Goal: Task Accomplishment & Management: Check status

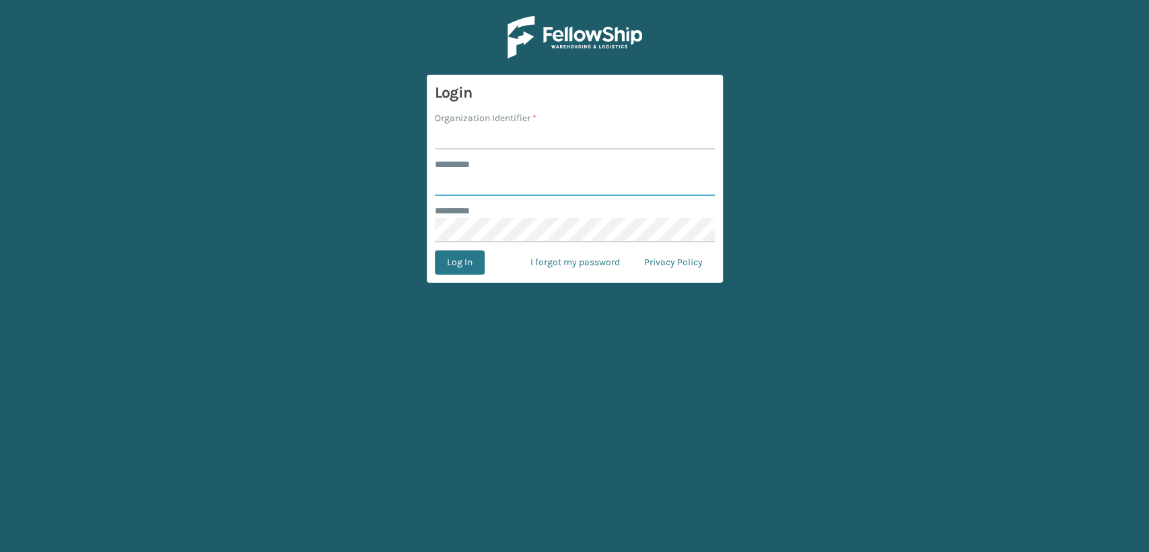
type input "*****"
click at [468, 140] on input "Organization Identifier *" at bounding box center [575, 137] width 280 height 24
type input "Lifestyle"
click at [462, 267] on button "Log In" at bounding box center [460, 262] width 50 height 24
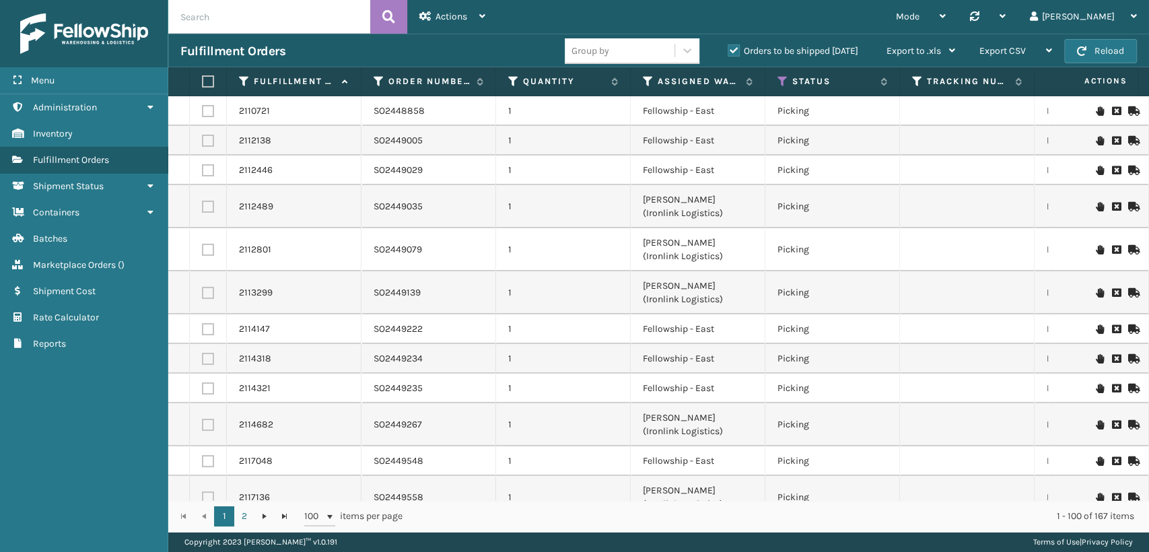
click at [280, 12] on input "text" at bounding box center [269, 17] width 202 height 34
paste input "SO2426184"
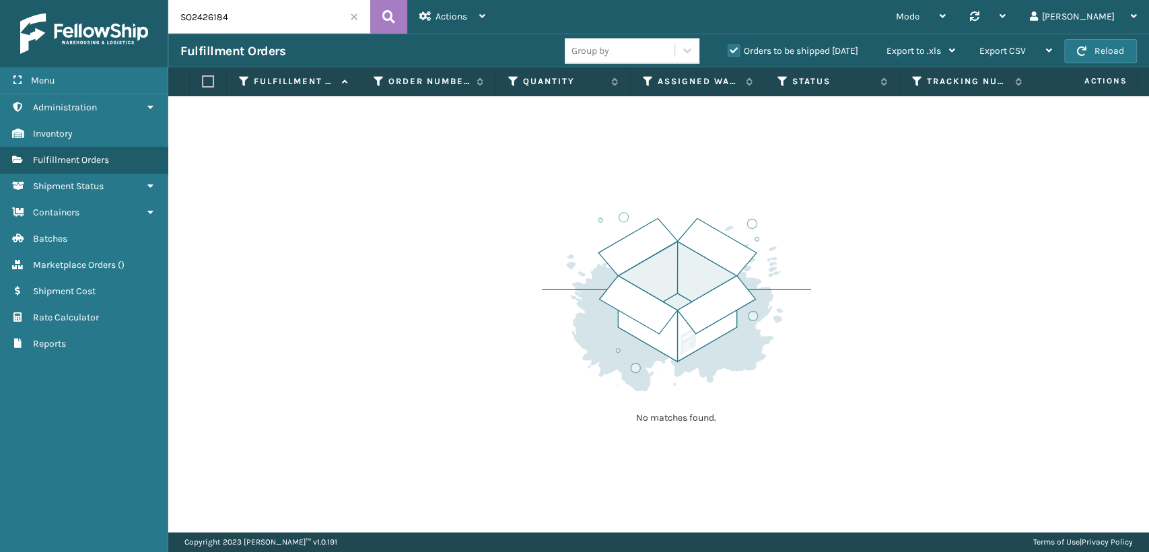
click at [732, 51] on label "Orders to be shipped [DATE]" at bounding box center [793, 50] width 131 height 11
click at [728, 51] on input "Orders to be shipped [DATE]" at bounding box center [728, 47] width 1 height 9
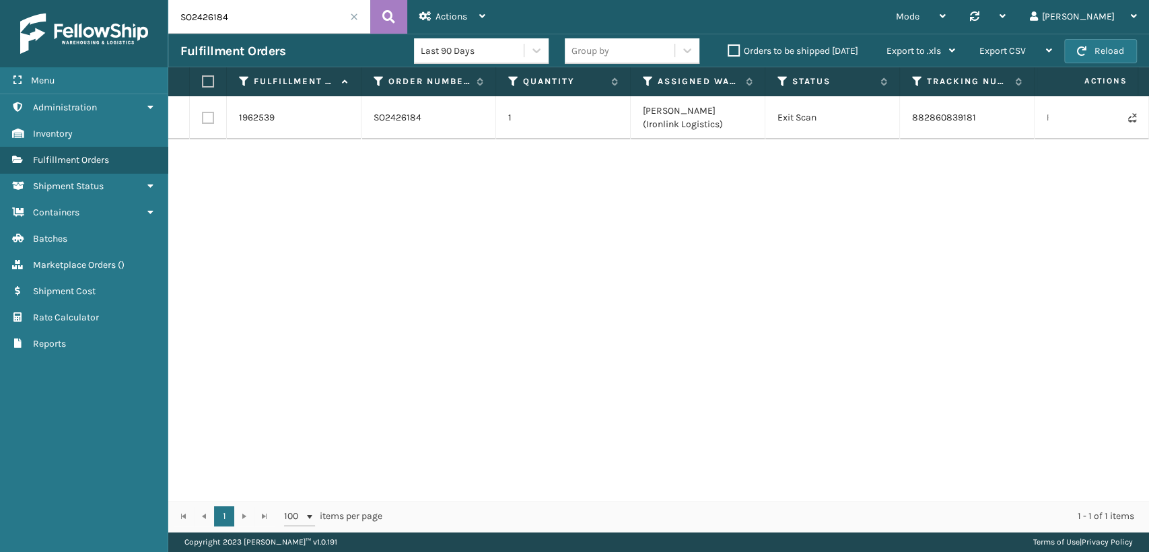
drag, startPoint x: 242, startPoint y: 17, endPoint x: 68, endPoint y: 7, distance: 174.0
click at [68, 0] on div "Menu Administration Inventory Fulfillment Orders Shipment Status Containers Bat…" at bounding box center [574, 0] width 1149 height 0
paste input "883399692970"
type input "883399692970"
drag, startPoint x: 435, startPoint y: 108, endPoint x: 375, endPoint y: 116, distance: 61.1
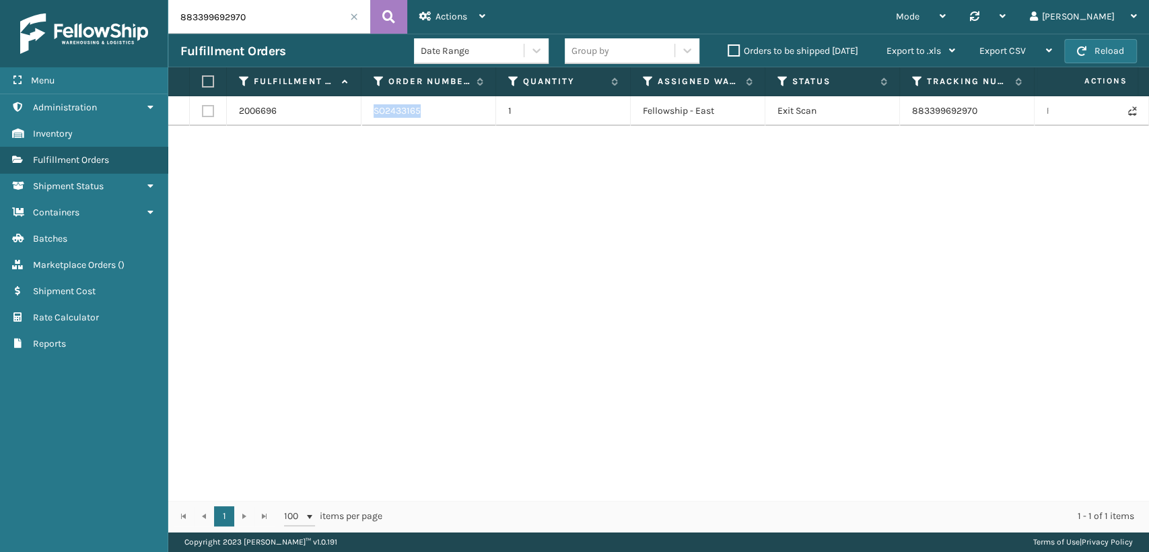
click at [375, 116] on div "SO2433165" at bounding box center [429, 110] width 110 height 13
copy link "SO2433165"
drag, startPoint x: 983, startPoint y: 110, endPoint x: 904, endPoint y: 112, distance: 78.8
click at [904, 112] on td "883399692970" at bounding box center [967, 111] width 135 height 30
copy link "883399692970"
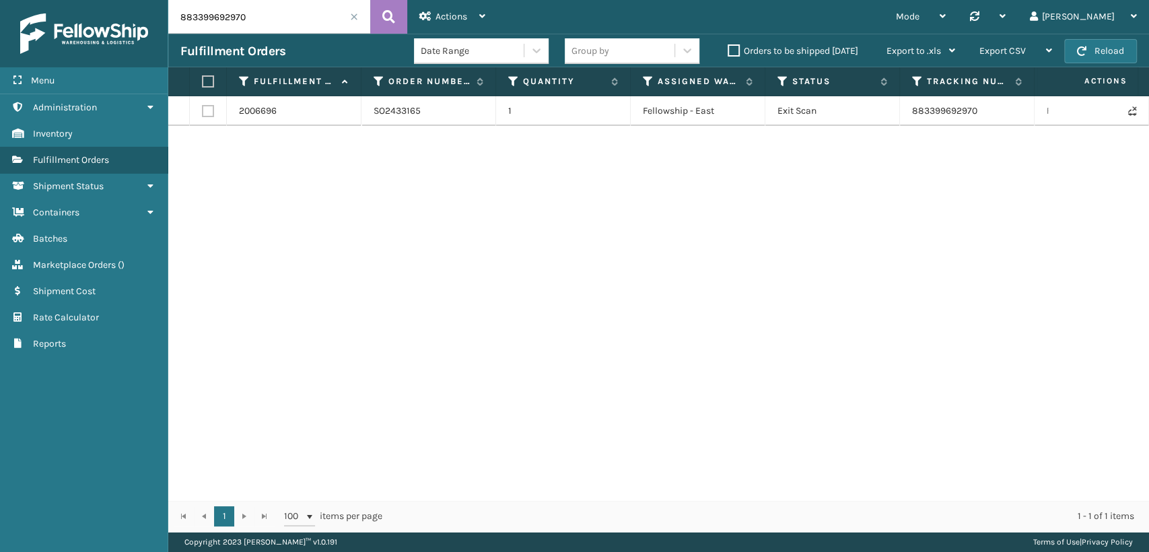
click at [199, 246] on div "2006696 SO2433165 1 Fellowship - East Exit Scan 883399692970 FedEx Ground [US_S…" at bounding box center [658, 298] width 981 height 404
click at [260, 110] on link "2006696" at bounding box center [258, 110] width 38 height 13
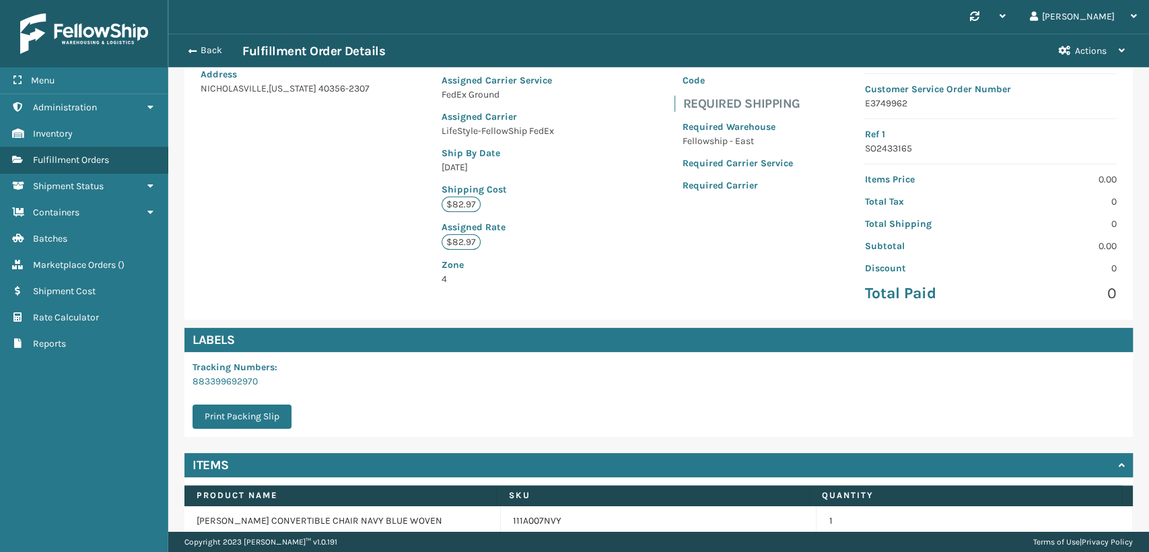
scroll to position [75, 0]
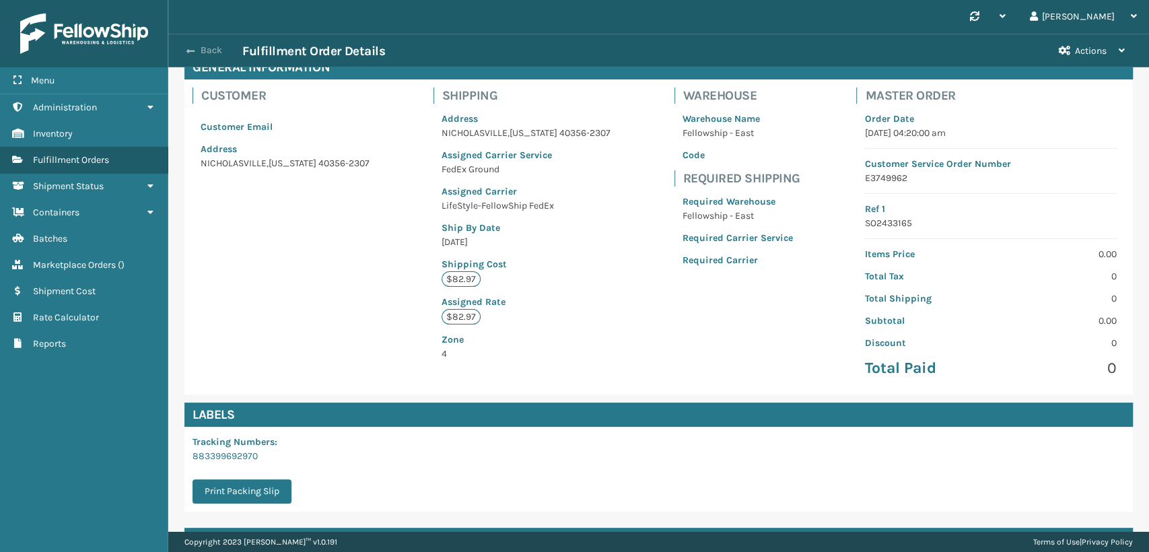
click at [207, 55] on button "Back" at bounding box center [211, 50] width 62 height 12
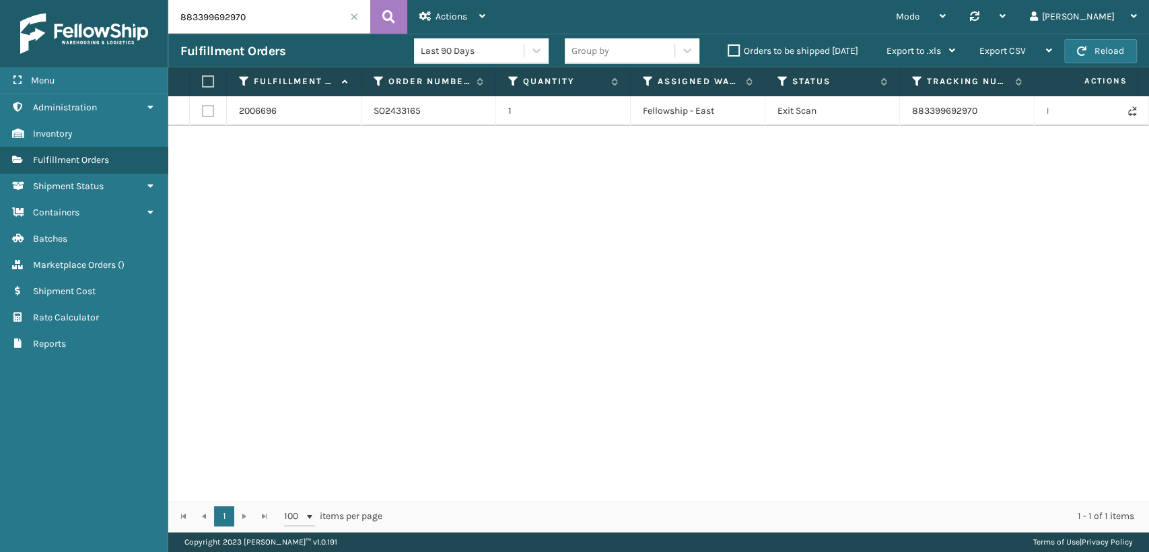
drag, startPoint x: 264, startPoint y: 20, endPoint x: 63, endPoint y: 7, distance: 201.7
click at [63, 0] on div "Menu Administration Inventory Fulfillment Orders Shipment Status Containers Bat…" at bounding box center [574, 0] width 1149 height 0
paste input "5MWGSOKL"
type input "5MWGSOKL"
drag, startPoint x: 253, startPoint y: 21, endPoint x: 130, endPoint y: 10, distance: 123.6
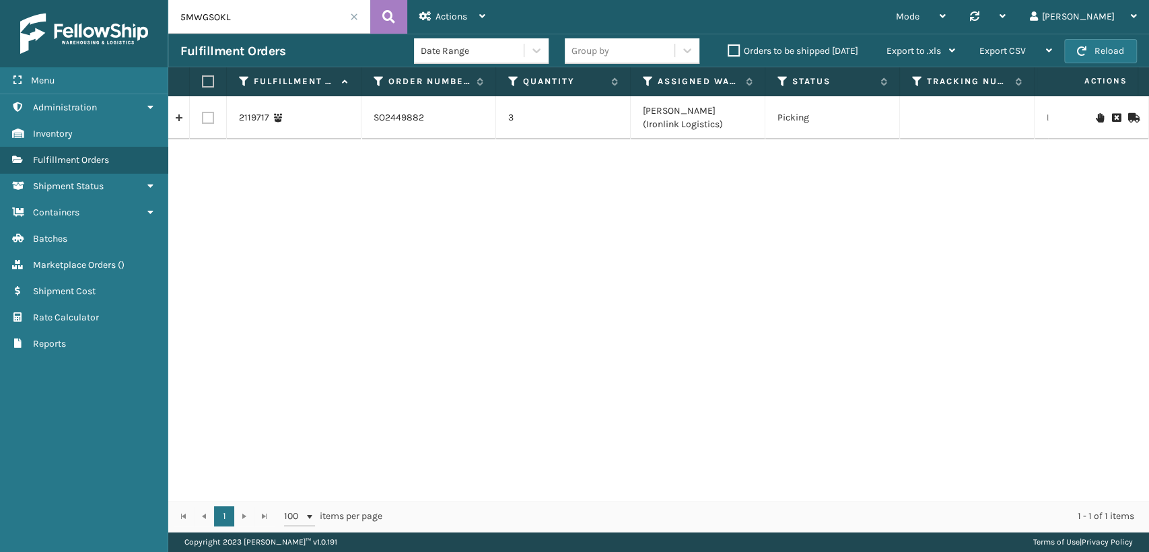
click at [130, 0] on div "Menu Administration Inventory Fulfillment Orders Shipment Status Containers Bat…" at bounding box center [574, 0] width 1149 height 0
